Goal: Information Seeking & Learning: Compare options

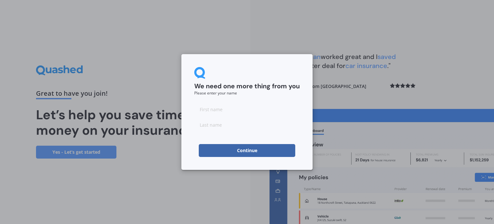
click at [211, 107] on input at bounding box center [246, 109] width 105 height 13
type input "[PERSON_NAME]"
click at [208, 124] on input at bounding box center [246, 124] width 105 height 13
type input "Sharp"
click at [247, 148] on button "Continue" at bounding box center [247, 150] width 96 height 13
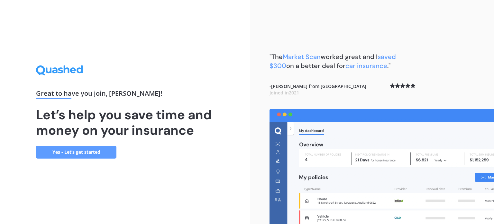
click at [67, 151] on link "Yes - Let’s get started" at bounding box center [76, 151] width 80 height 13
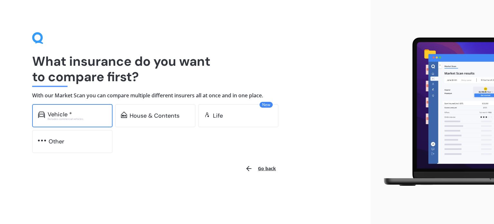
click at [57, 117] on div "Excludes commercial vehicles" at bounding box center [77, 118] width 59 height 3
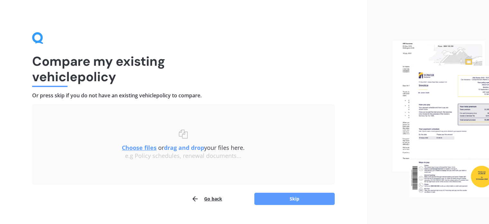
click at [140, 147] on u "Choose files" at bounding box center [139, 147] width 35 height 8
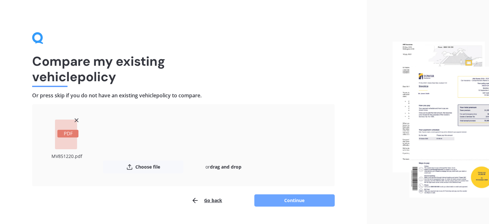
click at [290, 199] on button "Continue" at bounding box center [294, 200] width 80 height 12
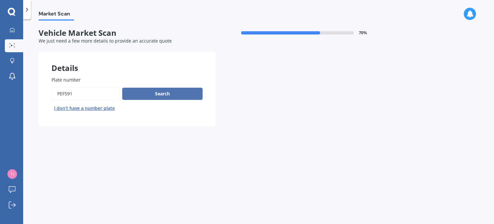
click at [165, 91] on button "Search" at bounding box center [162, 93] width 80 height 12
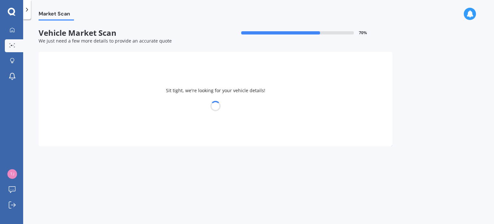
select select "MITSUBISHI"
select select "OUTLANDER"
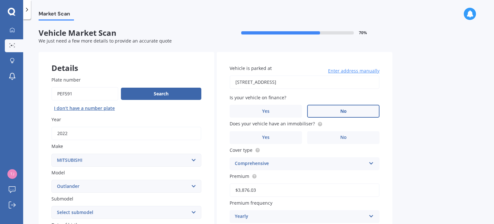
click at [354, 110] on label "No" at bounding box center [343, 111] width 72 height 13
click at [0, 0] on input "No" at bounding box center [0, 0] width 0 height 0
click at [266, 136] on span "Yes" at bounding box center [266, 136] width 8 height 5
click at [0, 0] on input "Yes" at bounding box center [0, 0] width 0 height 0
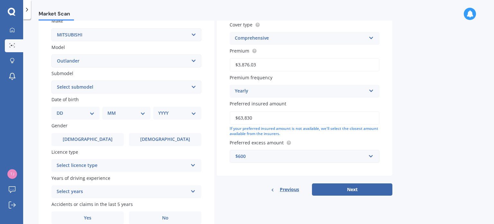
scroll to position [129, 0]
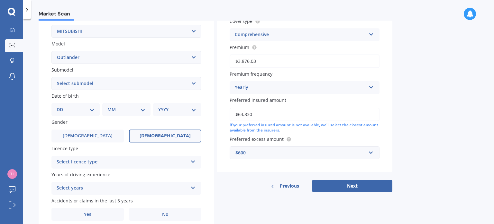
click at [162, 132] on label "[DEMOGRAPHIC_DATA]" at bounding box center [165, 135] width 72 height 13
click at [0, 0] on input "[DEMOGRAPHIC_DATA]" at bounding box center [0, 0] width 0 height 0
click at [162, 81] on select "Select submodel (All other) 2.4 Litre Station Wagon 3.0 Litre AWD 3.0 VRX Auto …" at bounding box center [126, 83] width 150 height 13
select select "PHEV PETROL/HYBRID"
click at [51, 77] on select "Select submodel (All other) 2.4 Litre Station Wagon 3.0 Litre AWD 3.0 VRX Auto …" at bounding box center [126, 83] width 150 height 13
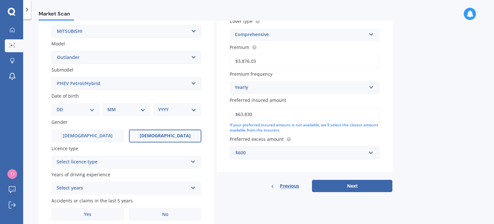
click at [80, 108] on select "DD 01 02 03 04 05 06 07 08 09 10 11 12 13 14 15 16 17 18 19 20 21 22 23 24 25 2…" at bounding box center [76, 109] width 38 height 7
select select "24"
click at [62, 106] on select "DD 01 02 03 04 05 06 07 08 09 10 11 12 13 14 15 16 17 18 19 20 21 22 23 24 25 2…" at bounding box center [76, 109] width 38 height 7
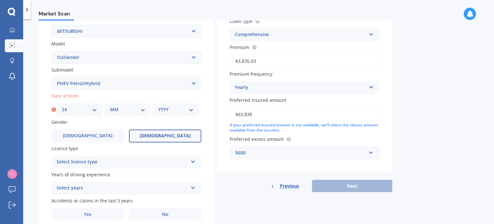
click at [119, 109] on select "MM 01 02 03 04 05 06 07 08 09 10 11 12" at bounding box center [127, 109] width 35 height 7
select select "10"
click at [110, 106] on select "MM 01 02 03 04 05 06 07 08 09 10 11 12" at bounding box center [127, 109] width 35 height 7
click at [167, 109] on select "YYYY 2025 2024 2023 2022 2021 2020 2019 2018 2017 2016 2015 2014 2013 2012 2011…" at bounding box center [175, 109] width 35 height 7
select select "1973"
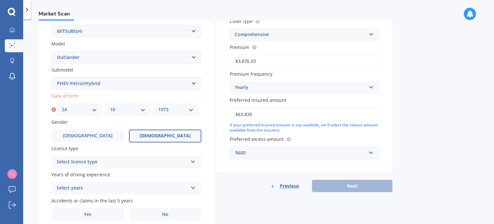
click at [158, 106] on select "YYYY 2025 2024 2023 2022 2021 2020 2019 2018 2017 2016 2015 2014 2013 2012 2011…" at bounding box center [175, 109] width 35 height 7
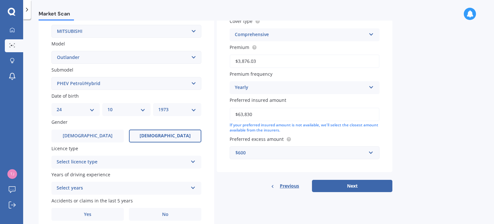
click at [100, 160] on div "Select licence type" at bounding box center [122, 162] width 131 height 8
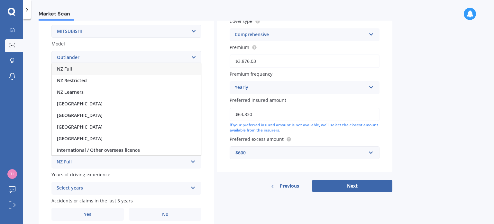
click at [74, 67] on div "NZ Full" at bounding box center [126, 69] width 149 height 12
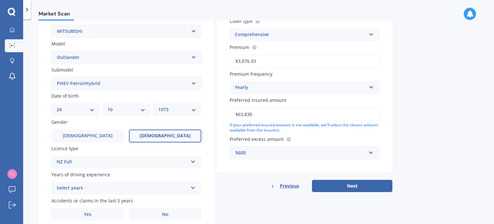
click at [188, 186] on div "Select years 5 or more years 4 years 3 years 2 years 1 year" at bounding box center [126, 187] width 150 height 13
click at [209, 185] on div "Plate number Search I don’t have a number plate Year [DATE] Make Select make AC…" at bounding box center [127, 84] width 176 height 299
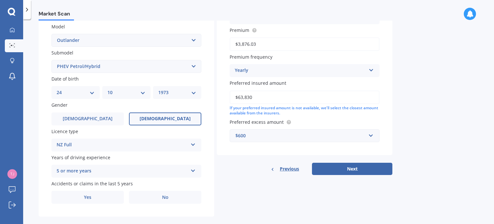
scroll to position [155, 0]
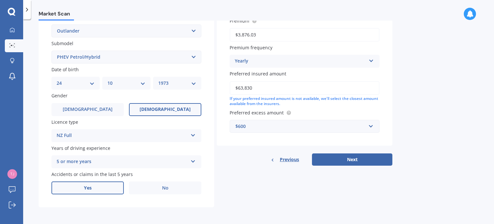
click at [89, 186] on span "Yes" at bounding box center [88, 187] width 8 height 5
click at [0, 0] on input "Yes" at bounding box center [0, 0] width 0 height 0
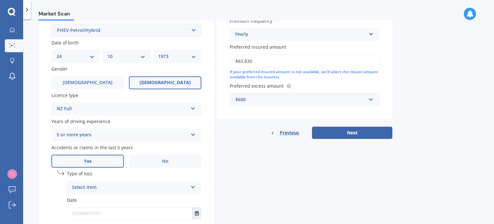
scroll to position [219, 0]
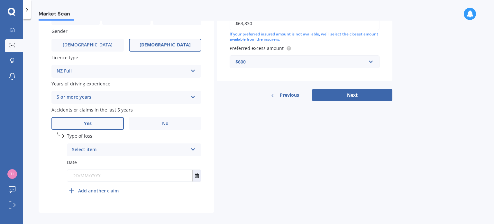
click at [78, 148] on div "Select item" at bounding box center [130, 150] width 116 height 8
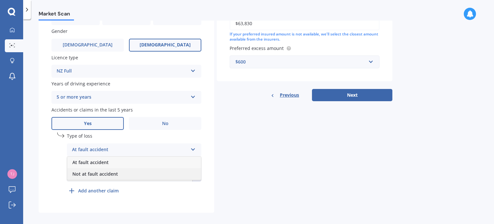
click at [91, 173] on span "Not at fault accident" at bounding box center [95, 173] width 46 height 6
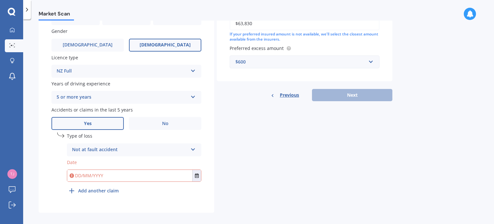
click at [82, 174] on input "text" at bounding box center [129, 175] width 125 height 12
click at [16, 31] on div at bounding box center [12, 30] width 10 height 6
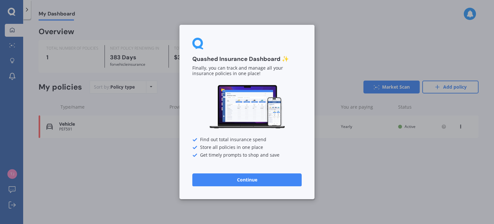
click at [234, 179] on button "Continue" at bounding box center [246, 179] width 109 height 13
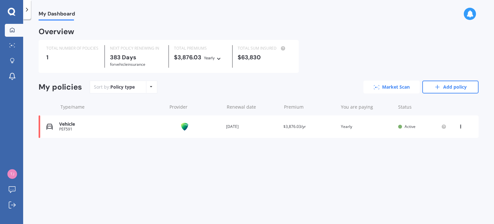
click at [391, 84] on link "Market Scan" at bounding box center [391, 86] width 56 height 13
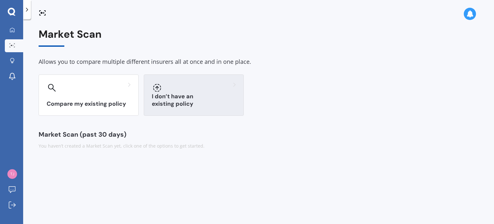
click at [188, 96] on div "I don’t have an existing policy" at bounding box center [194, 94] width 100 height 41
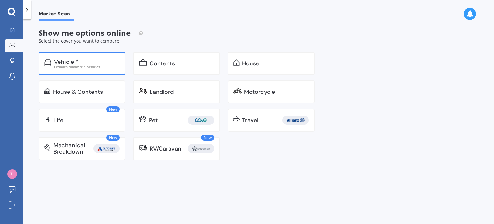
click at [77, 59] on div "Vehicle *" at bounding box center [66, 62] width 24 height 6
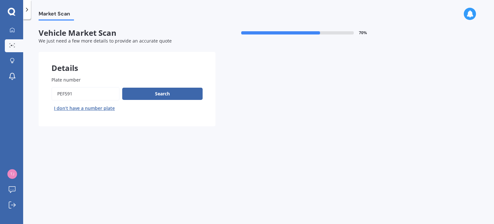
drag, startPoint x: 81, startPoint y: 93, endPoint x: 38, endPoint y: 90, distance: 43.2
click at [38, 90] on div "Market Scan Vehicle Market Scan 70 % We just need a few more details to provide…" at bounding box center [258, 123] width 471 height 204
type input "LKU493"
click at [165, 90] on button "Search" at bounding box center [162, 93] width 80 height 12
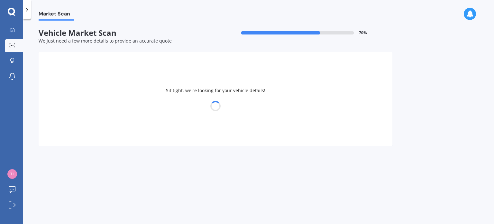
select select "HYUNDAI"
select select "I30"
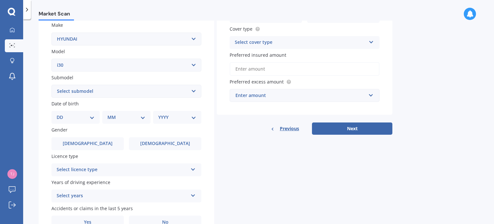
scroll to position [129, 0]
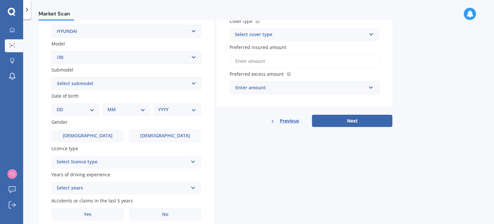
click at [150, 79] on select "Select submodel Diesel Turbo Hatchback Petrol Turbo Station Wagon 1.6A4" at bounding box center [126, 83] width 150 height 13
select select "PETROL TURBO"
click at [51, 77] on select "Select submodel Diesel Turbo Hatchback Petrol Turbo Station Wagon 1.6A4" at bounding box center [126, 83] width 150 height 13
click at [91, 107] on select "DD 01 02 03 04 05 06 07 08 09 10 11 12 13 14 15 16 17 18 19 20 21 22 23 24 25 2…" at bounding box center [76, 109] width 38 height 7
select select "24"
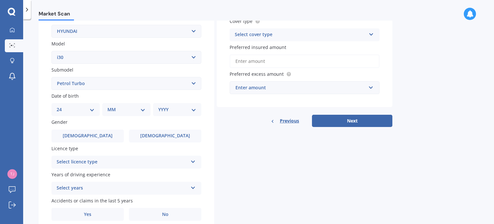
click at [62, 106] on select "DD 01 02 03 04 05 06 07 08 09 10 11 12 13 14 15 16 17 18 19 20 21 22 23 24 25 2…" at bounding box center [76, 109] width 38 height 7
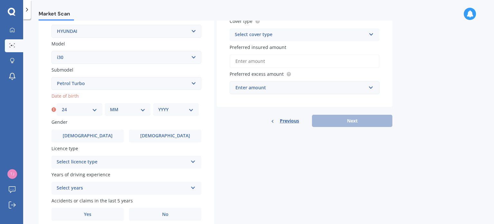
click at [117, 111] on select "MM 01 02 03 04 05 06 07 08 09 10 11 12" at bounding box center [127, 109] width 35 height 7
select select "10"
click at [110, 106] on select "MM 01 02 03 04 05 06 07 08 09 10 11 12" at bounding box center [127, 109] width 35 height 7
click at [169, 109] on select "YYYY 2025 2024 2023 2022 2021 2020 2019 2018 2017 2016 2015 2014 2013 2012 2011…" at bounding box center [175, 109] width 35 height 7
select select "1973"
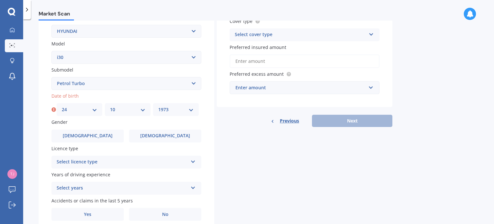
click at [158, 106] on select "YYYY 2025 2024 2023 2022 2021 2020 2019 2018 2017 2016 2015 2014 2013 2012 2011…" at bounding box center [175, 109] width 35 height 7
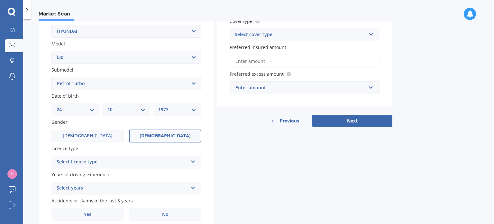
click at [158, 135] on span "[DEMOGRAPHIC_DATA]" at bounding box center [165, 135] width 51 height 5
click at [0, 0] on input "[DEMOGRAPHIC_DATA]" at bounding box center [0, 0] width 0 height 0
click at [149, 159] on div "Select licence type" at bounding box center [122, 162] width 131 height 8
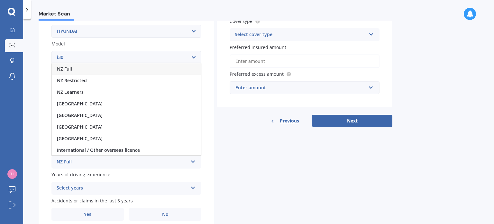
click at [96, 66] on div "NZ Full" at bounding box center [126, 69] width 149 height 12
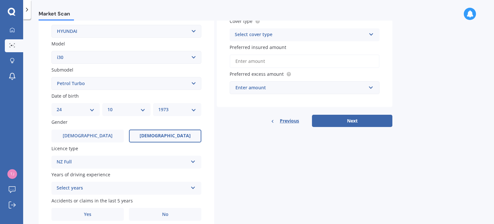
click at [92, 108] on select "DD 01 02 03 04 05 06 07 08 09 10 11 12 13 14 15 16 17 18 19 20 21 22 23 24 25 2…" at bounding box center [76, 109] width 38 height 7
select select "25"
click at [57, 106] on select "DD 01 02 03 04 05 06 07 08 09 10 11 12 13 14 15 16 17 18 19 20 21 22 23 24 25 2…" at bounding box center [76, 109] width 38 height 7
click at [130, 108] on select "MM 01 02 03 04 05 06 07 08 09 10 11 12" at bounding box center [126, 109] width 38 height 7
select select "05"
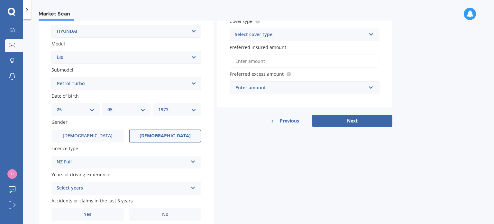
click at [107, 106] on select "MM 01 02 03 04 05 06 07 08 09 10 11 12" at bounding box center [126, 109] width 38 height 7
click at [168, 107] on select "YYYY 2025 2024 2023 2022 2021 2020 2019 2018 2017 2016 2015 2014 2013 2012 2011…" at bounding box center [177, 109] width 38 height 7
select select "1968"
click at [158, 106] on select "YYYY 2025 2024 2023 2022 2021 2020 2019 2018 2017 2016 2015 2014 2013 2012 2011…" at bounding box center [177, 109] width 38 height 7
click at [96, 133] on label "[DEMOGRAPHIC_DATA]" at bounding box center [87, 135] width 72 height 13
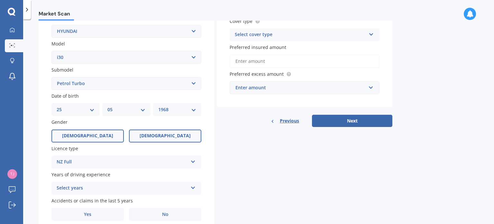
click at [0, 0] on input "[DEMOGRAPHIC_DATA]" at bounding box center [0, 0] width 0 height 0
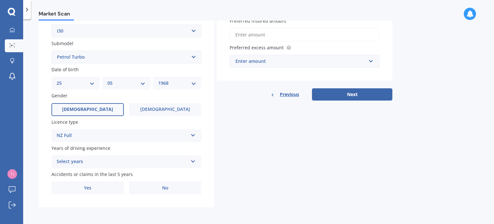
click at [168, 160] on div "Select years" at bounding box center [122, 162] width 131 height 8
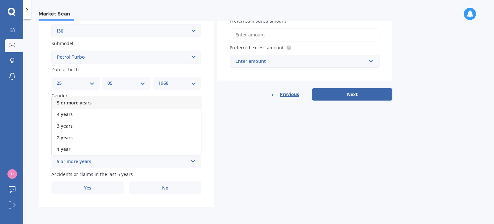
click at [80, 100] on span "5 or more years" at bounding box center [74, 102] width 35 height 6
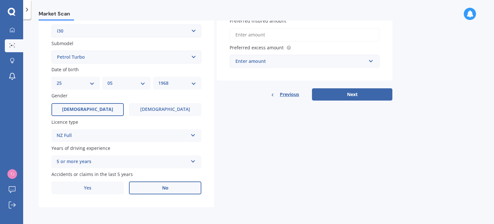
click at [169, 186] on label "No" at bounding box center [165, 187] width 72 height 13
click at [0, 0] on input "No" at bounding box center [0, 0] width 0 height 0
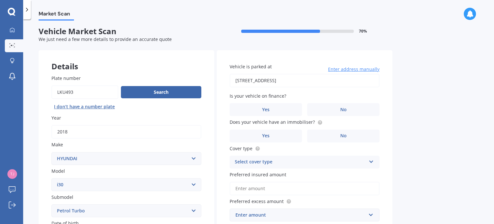
scroll to position [0, 0]
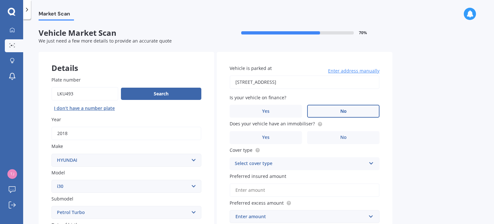
click at [351, 110] on label "No" at bounding box center [343, 111] width 72 height 13
click at [0, 0] on input "No" at bounding box center [0, 0] width 0 height 0
click at [318, 124] on circle at bounding box center [320, 124] width 4 height 4
click at [263, 134] on span "Yes" at bounding box center [266, 136] width 8 height 5
click at [0, 0] on input "Yes" at bounding box center [0, 0] width 0 height 0
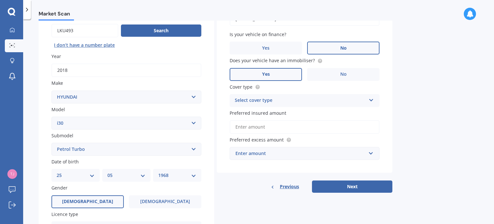
scroll to position [64, 0]
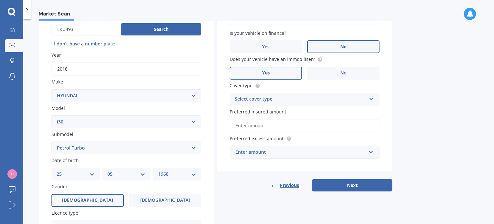
click at [272, 95] on div "Select cover type" at bounding box center [300, 99] width 131 height 8
click at [257, 111] on span "Comprehensive" at bounding box center [252, 111] width 34 height 6
click at [241, 124] on input "Preferred insured amount" at bounding box center [305, 126] width 150 height 14
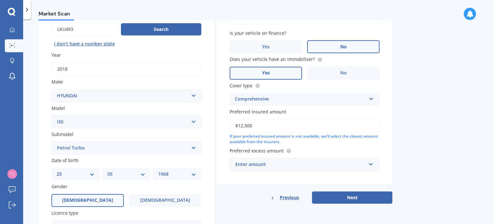
type input "$12,500"
click at [243, 164] on div "Enter amount" at bounding box center [300, 163] width 131 height 7
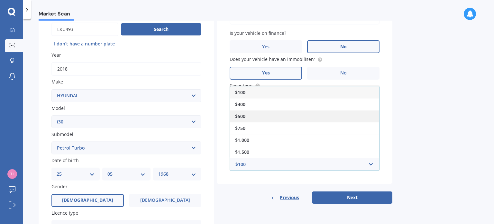
click at [242, 115] on span "$500" at bounding box center [240, 116] width 10 height 6
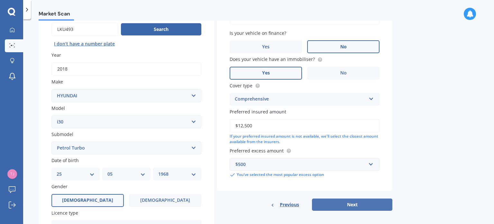
click at [347, 203] on button "Next" at bounding box center [352, 204] width 80 height 12
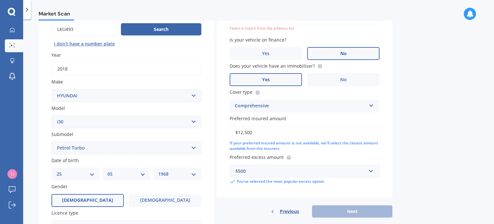
scroll to position [44, 0]
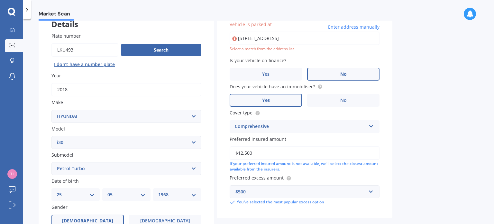
type input "[STREET_ADDRESS]"
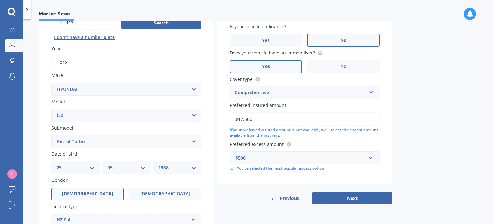
scroll to position [108, 0]
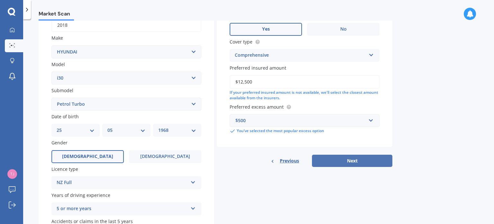
click at [355, 159] on button "Next" at bounding box center [352, 160] width 80 height 12
select select "25"
select select "05"
select select "1968"
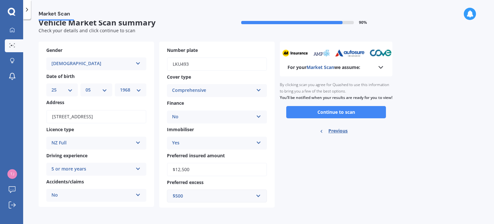
scroll to position [0, 0]
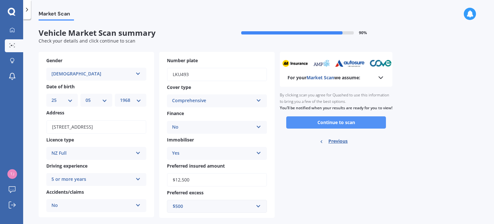
click at [332, 127] on button "Continue to scan" at bounding box center [336, 122] width 100 height 12
